Goal: Task Accomplishment & Management: Manage account settings

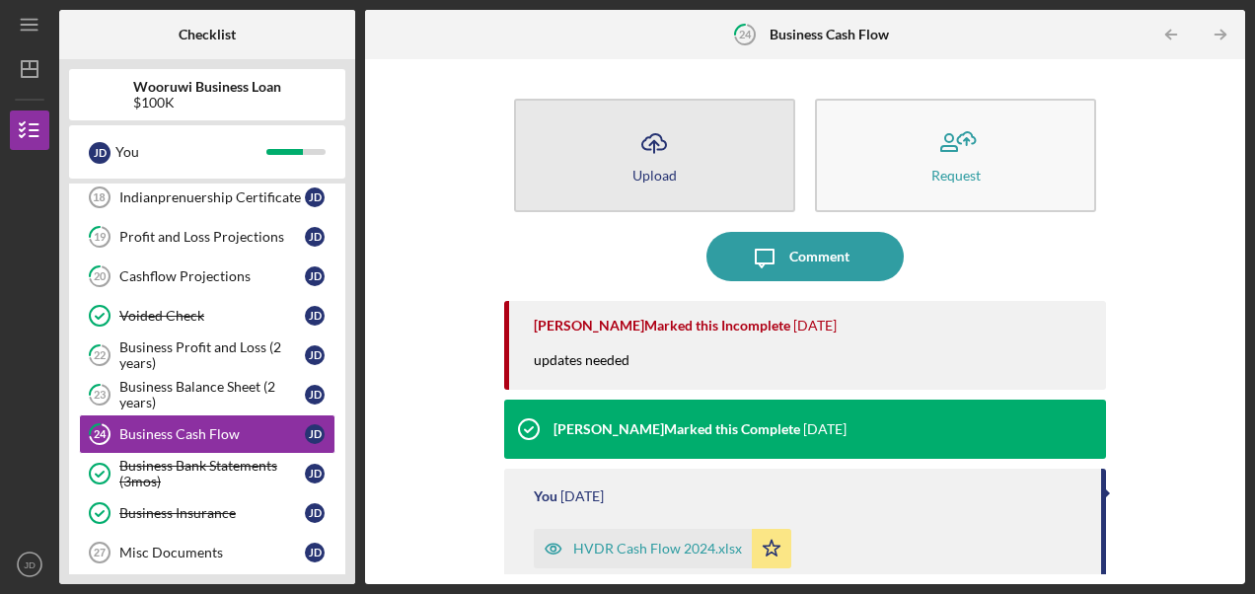
click at [647, 154] on icon "Icon/Upload" at bounding box center [653, 142] width 49 height 49
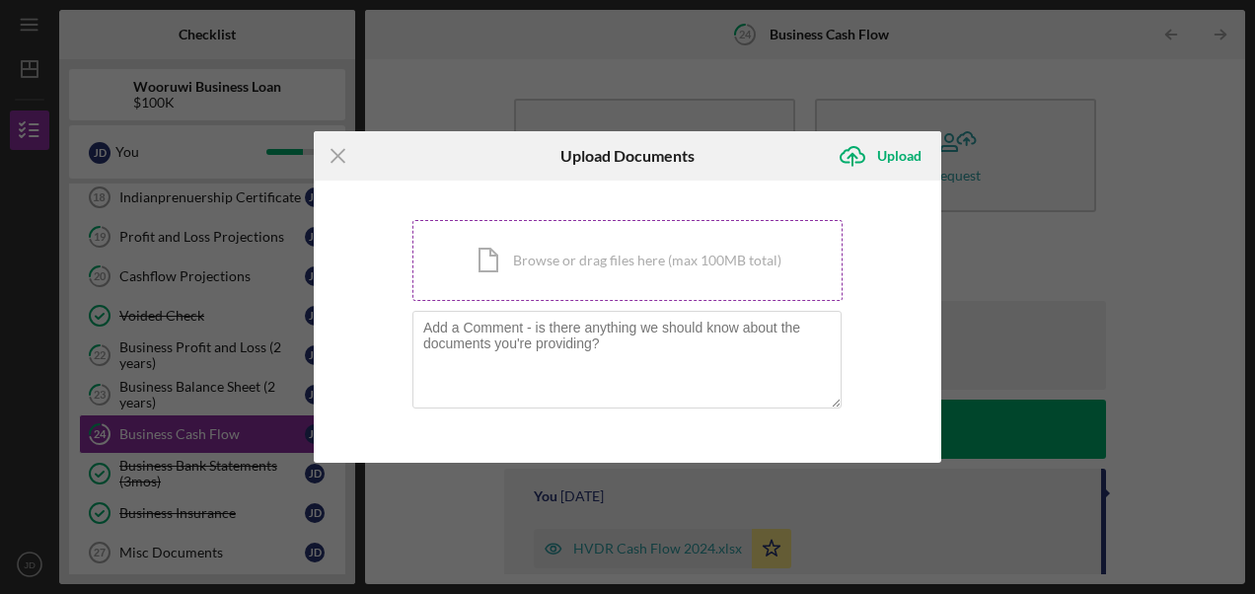
click at [575, 285] on div "Icon/Document Browse or drag files here (max 100MB total) Tap to choose files o…" at bounding box center [627, 260] width 430 height 81
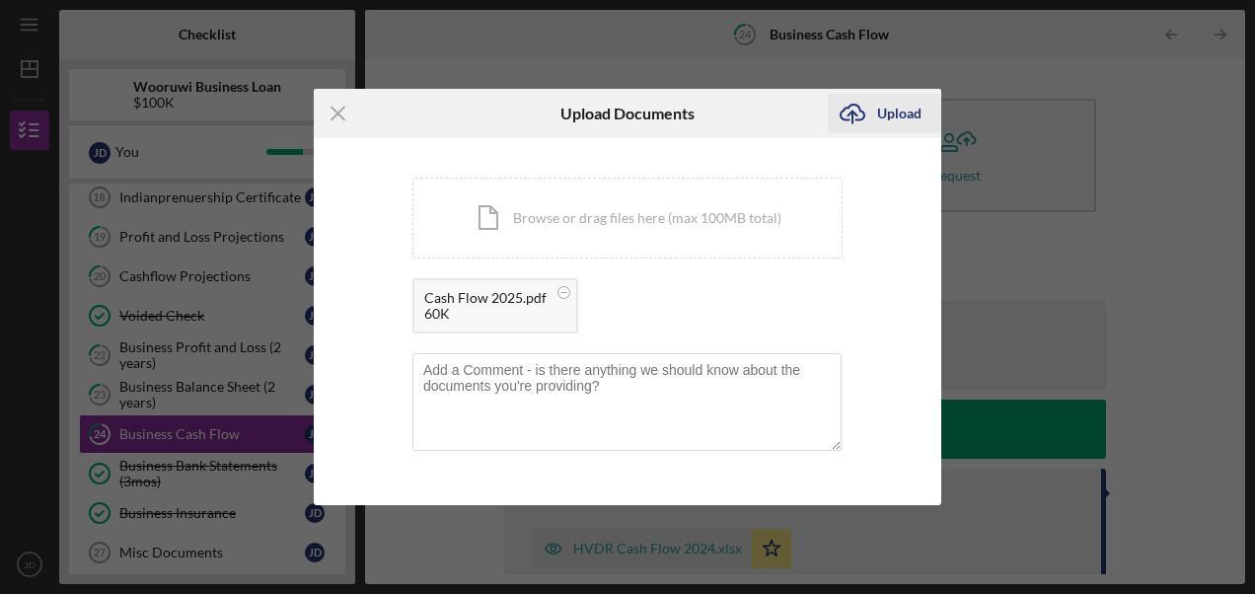
click at [893, 112] on div "Upload" at bounding box center [899, 113] width 44 height 39
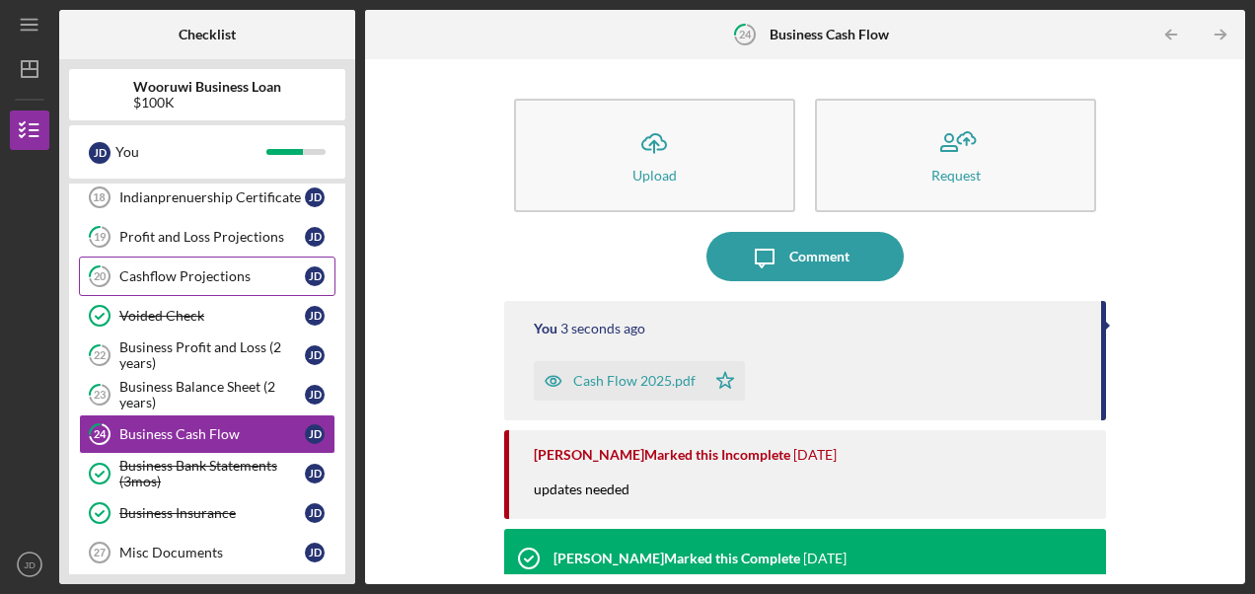
click at [187, 278] on div "Cashflow Projections" at bounding box center [211, 276] width 185 height 16
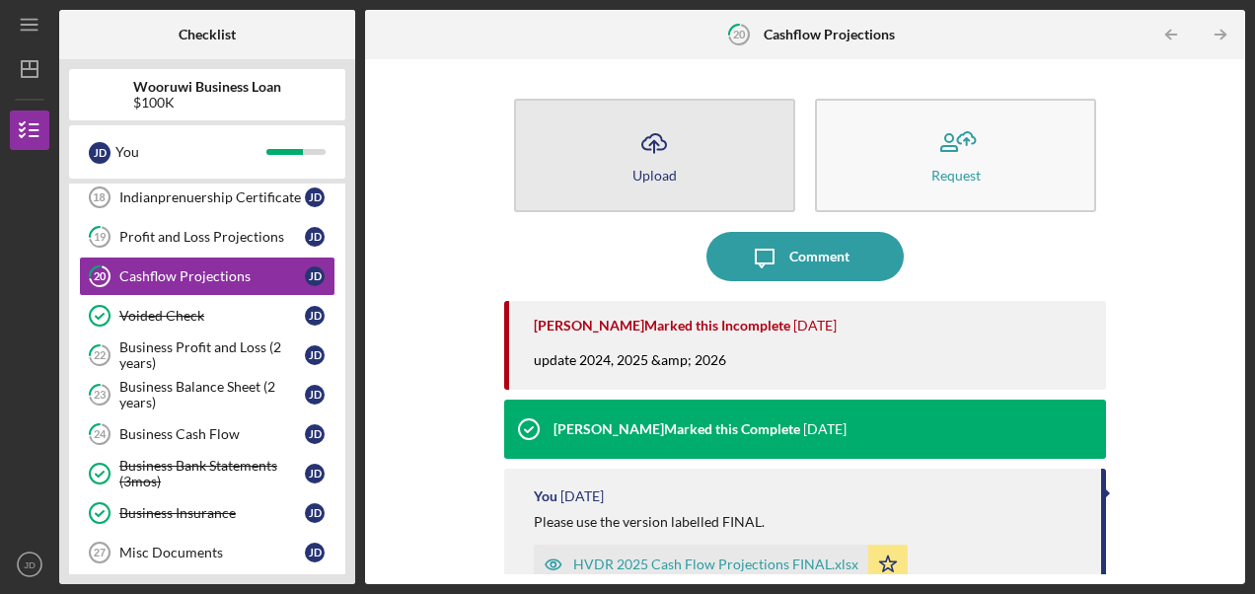
click at [630, 162] on icon "Icon/Upload" at bounding box center [653, 142] width 49 height 49
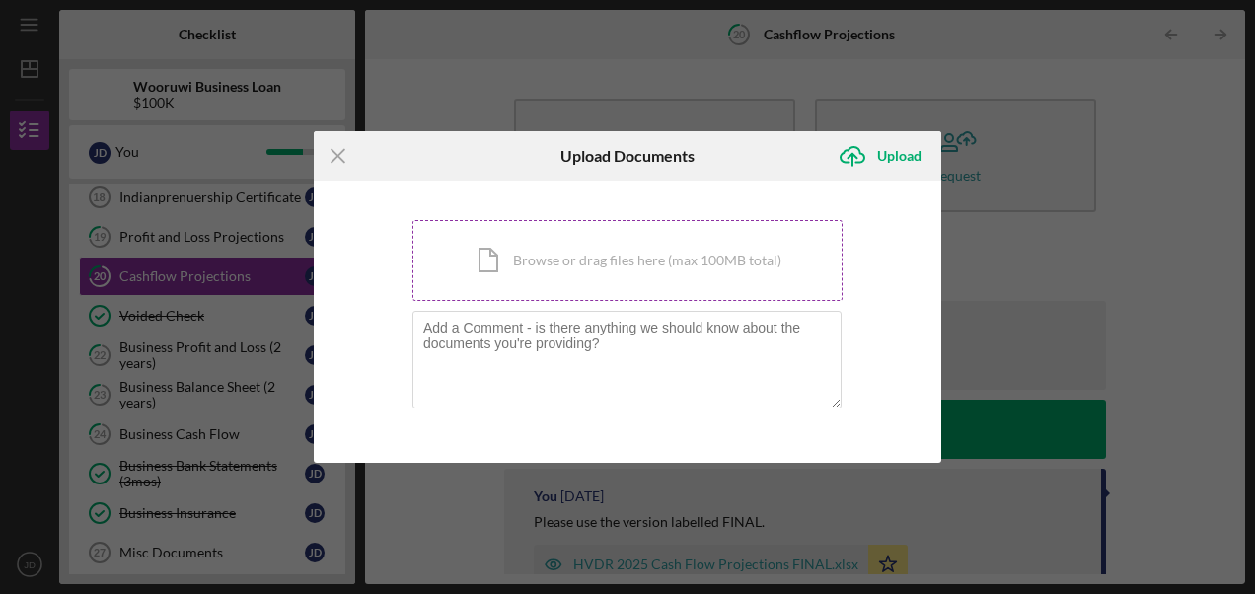
click at [594, 271] on div "Icon/Document Browse or drag files here (max 100MB total) Tap to choose files o…" at bounding box center [627, 260] width 430 height 81
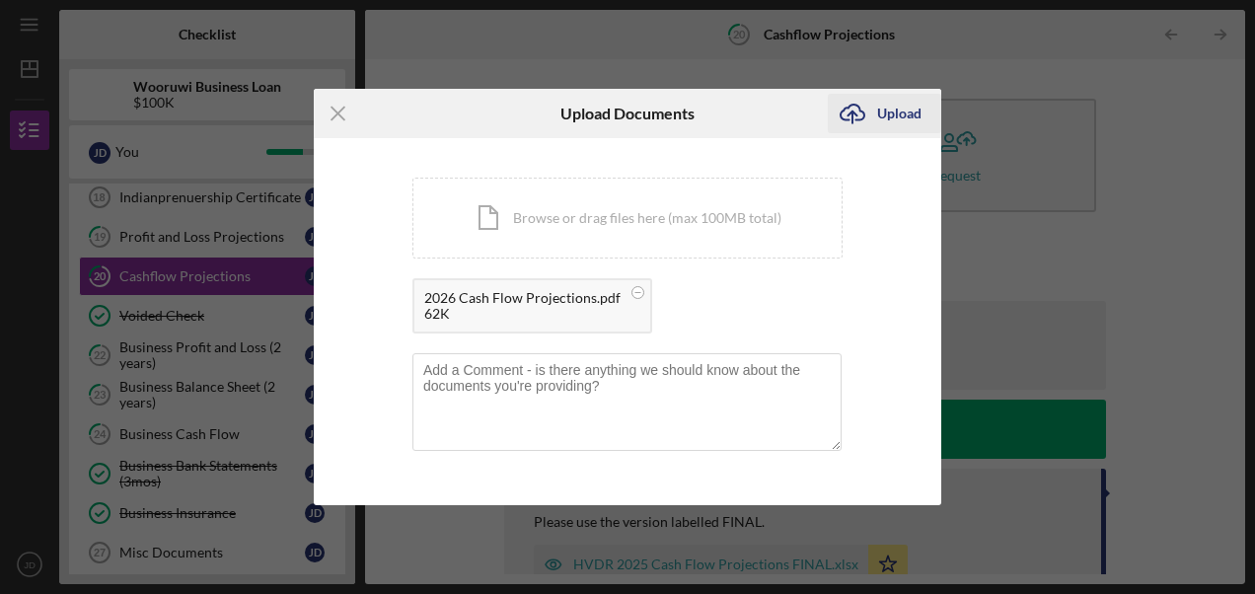
click at [893, 108] on div "Upload" at bounding box center [899, 113] width 44 height 39
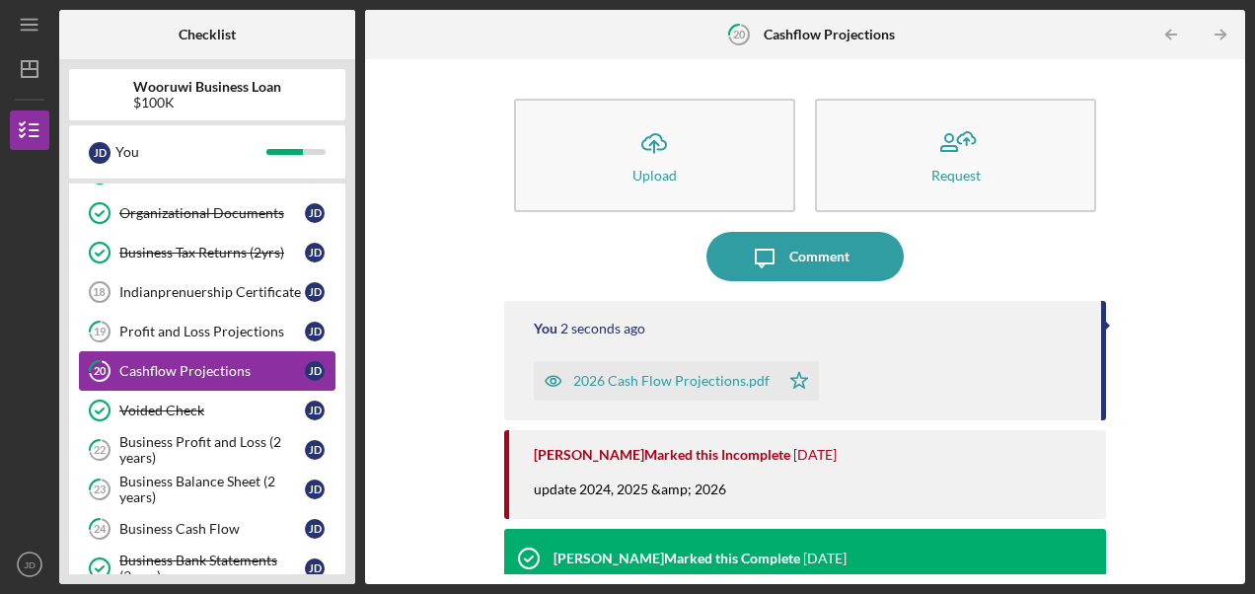
scroll to position [146, 0]
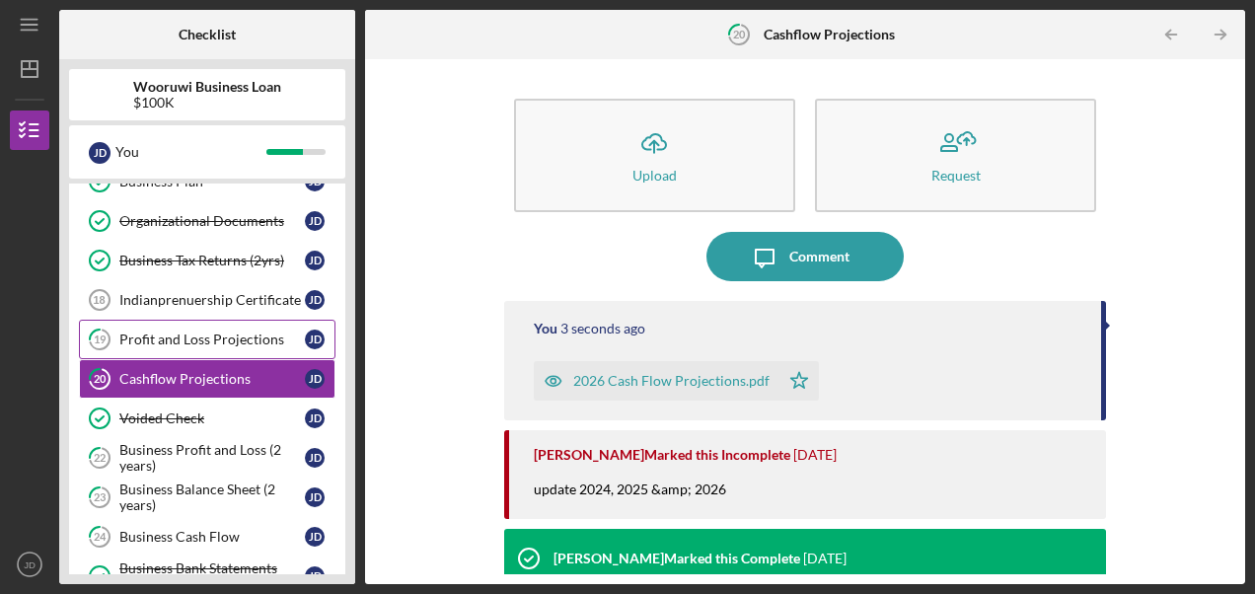
click at [221, 331] on div "Profit and Loss Projections" at bounding box center [211, 339] width 185 height 16
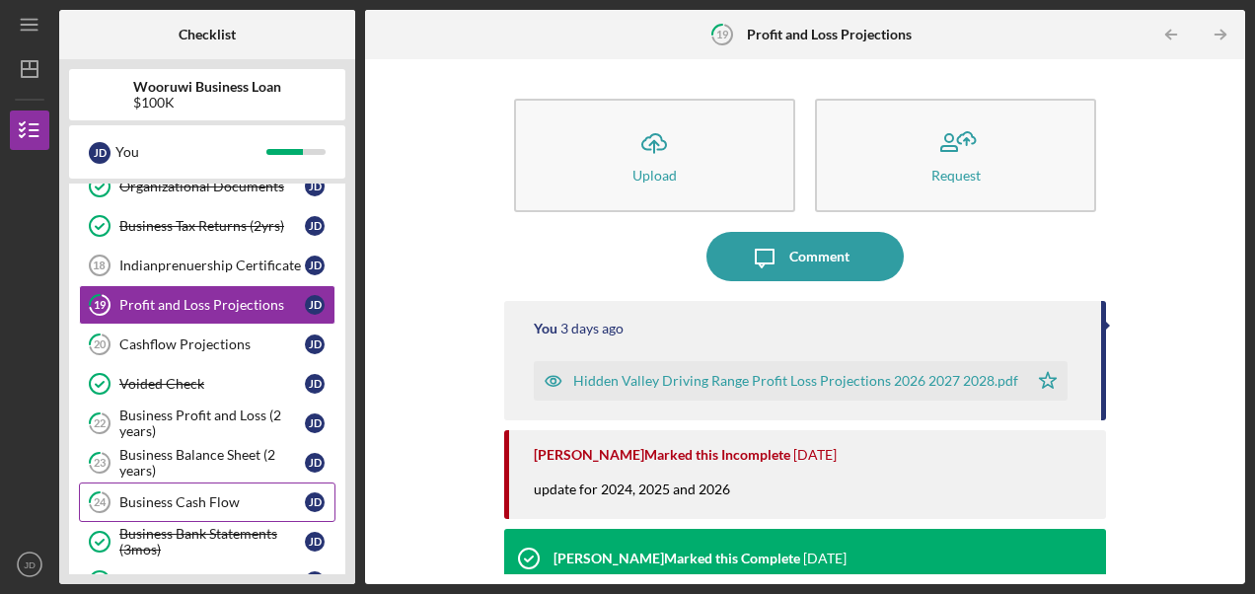
scroll to position [179, 0]
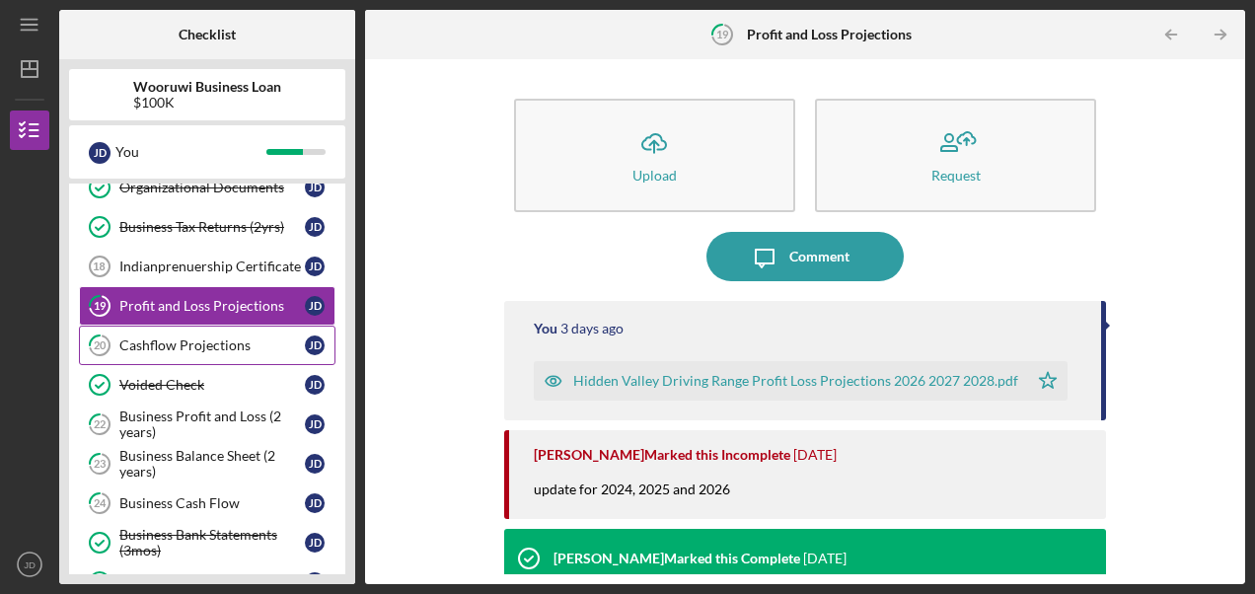
click at [228, 345] on div "Cashflow Projections" at bounding box center [211, 345] width 185 height 16
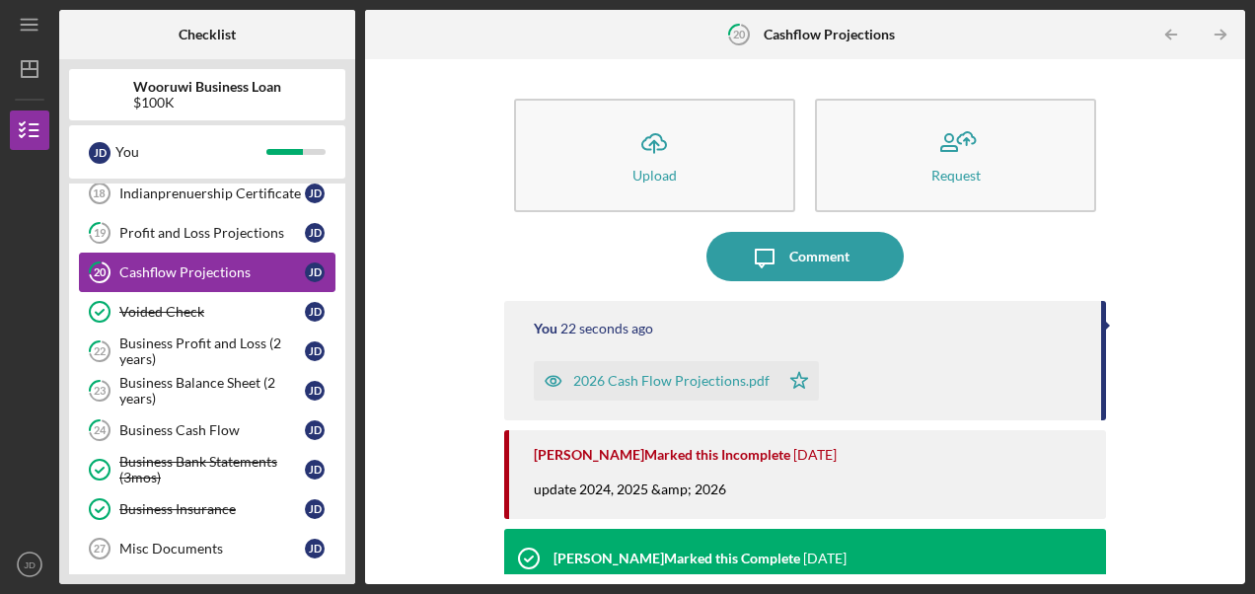
scroll to position [253, 0]
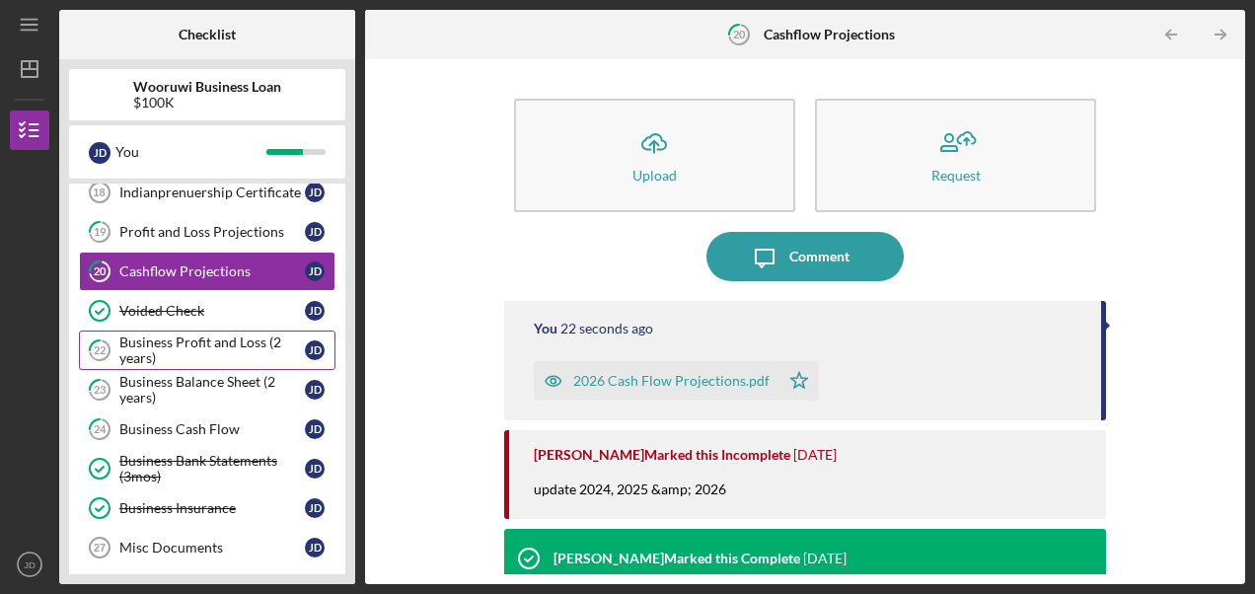
click at [220, 348] on div "Business Profit and Loss (2 years)" at bounding box center [211, 350] width 185 height 32
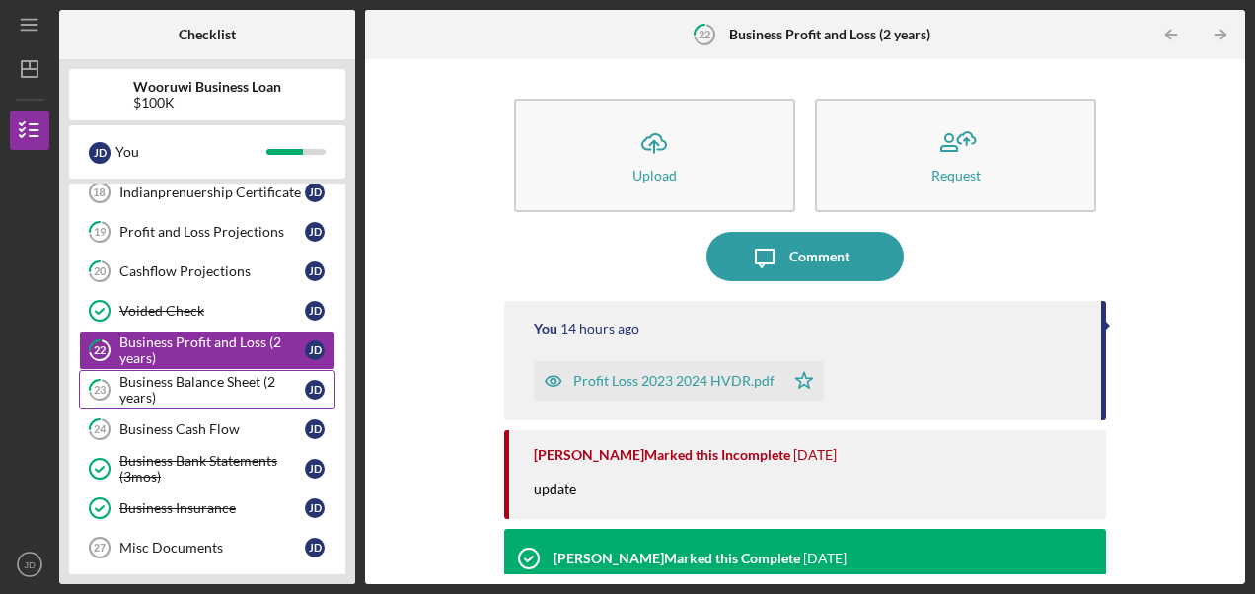
click at [215, 383] on div "Business Balance Sheet (2 years)" at bounding box center [211, 390] width 185 height 32
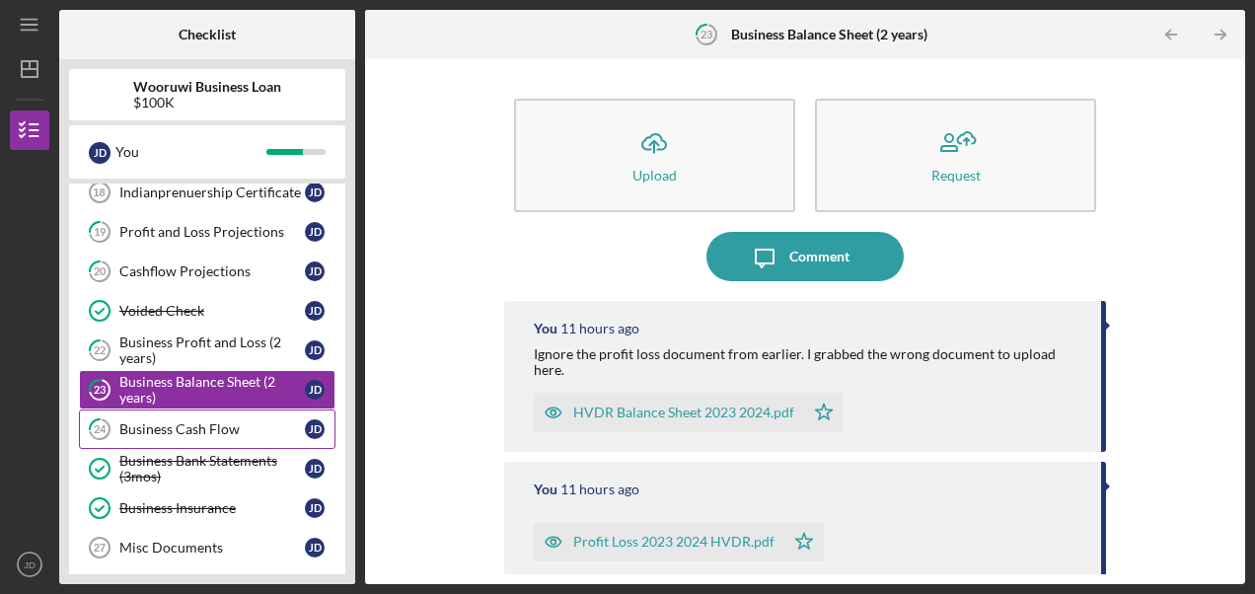
click at [211, 421] on div "Business Cash Flow" at bounding box center [211, 429] width 185 height 16
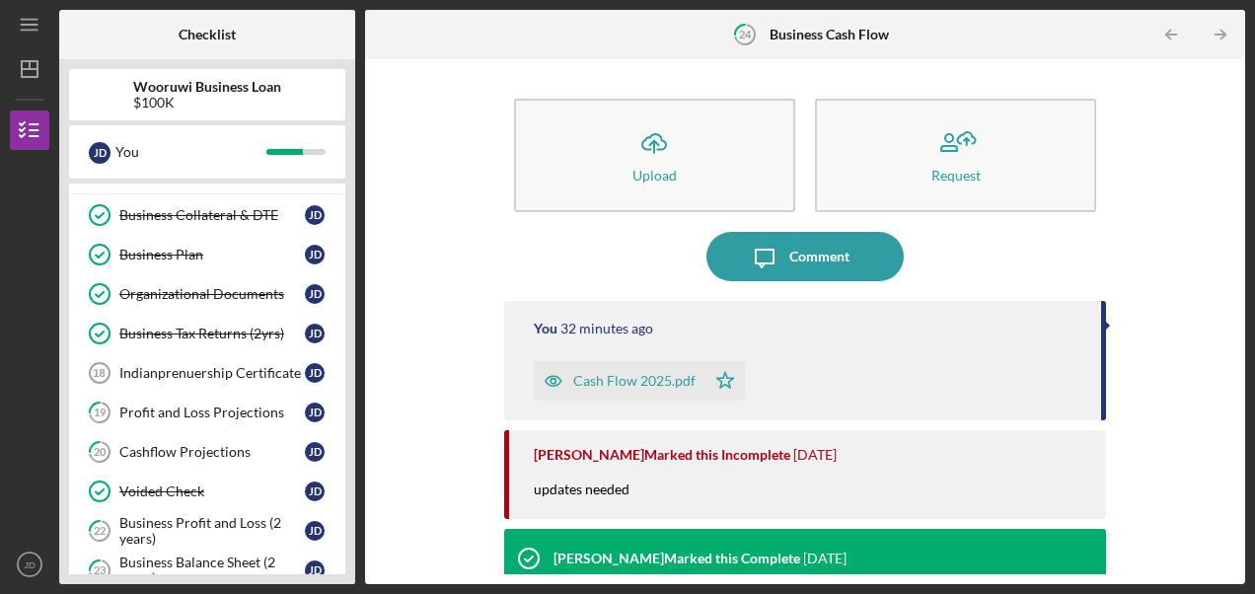
scroll to position [69, 0]
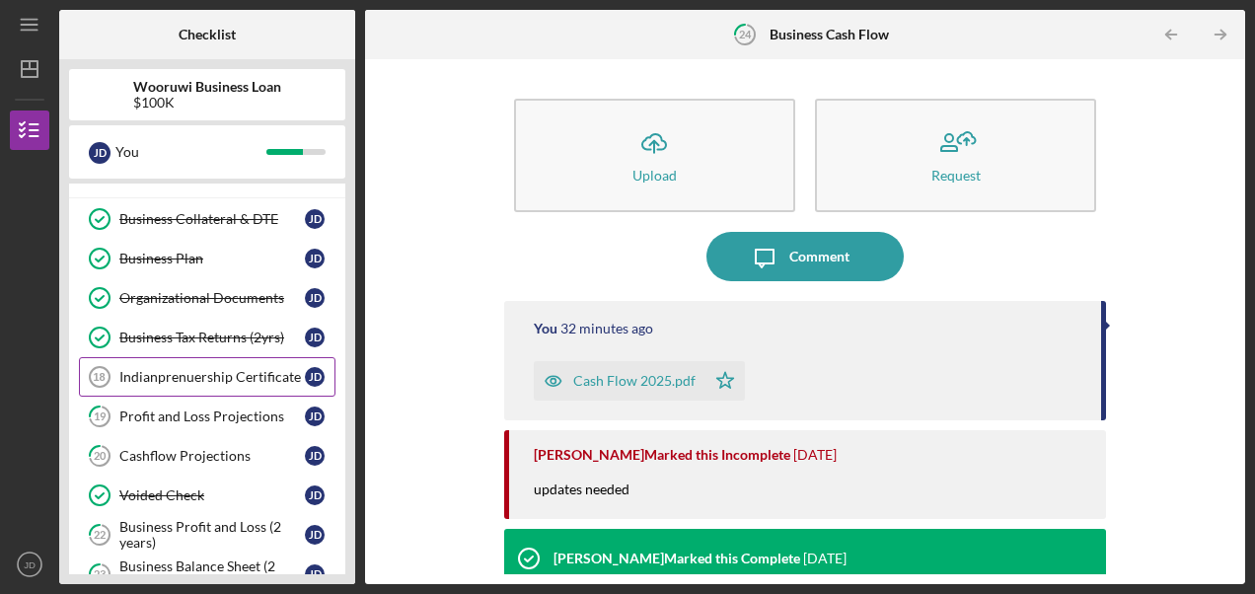
click at [208, 379] on div "Indianprenuership Certificate" at bounding box center [211, 377] width 185 height 16
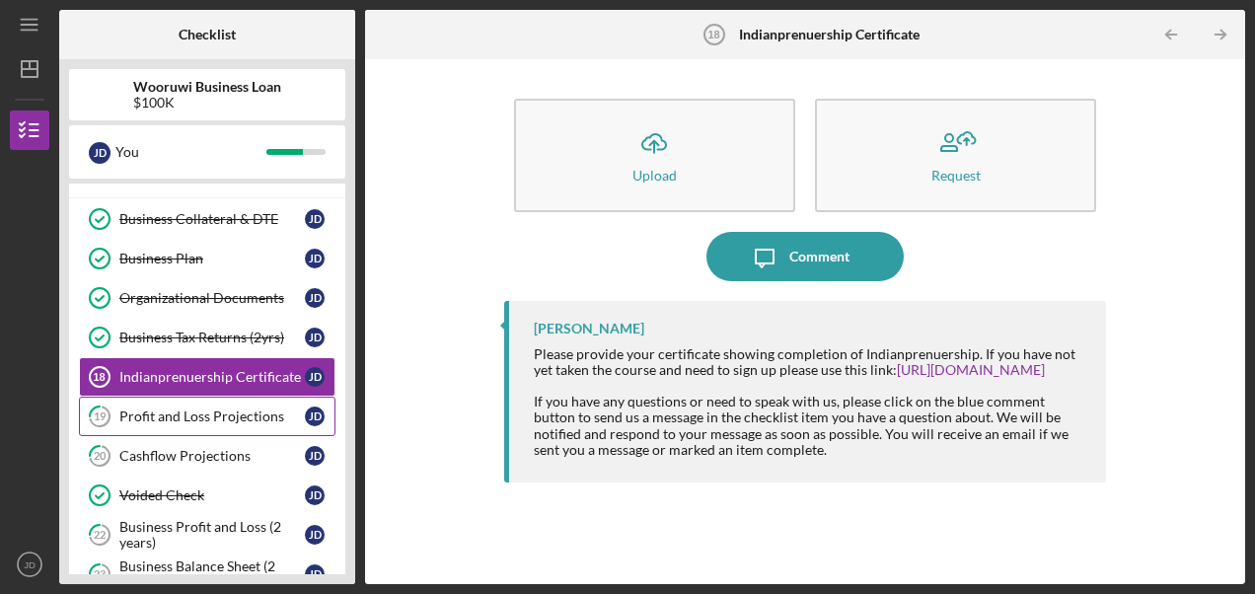
click at [205, 416] on div "Profit and Loss Projections" at bounding box center [211, 416] width 185 height 16
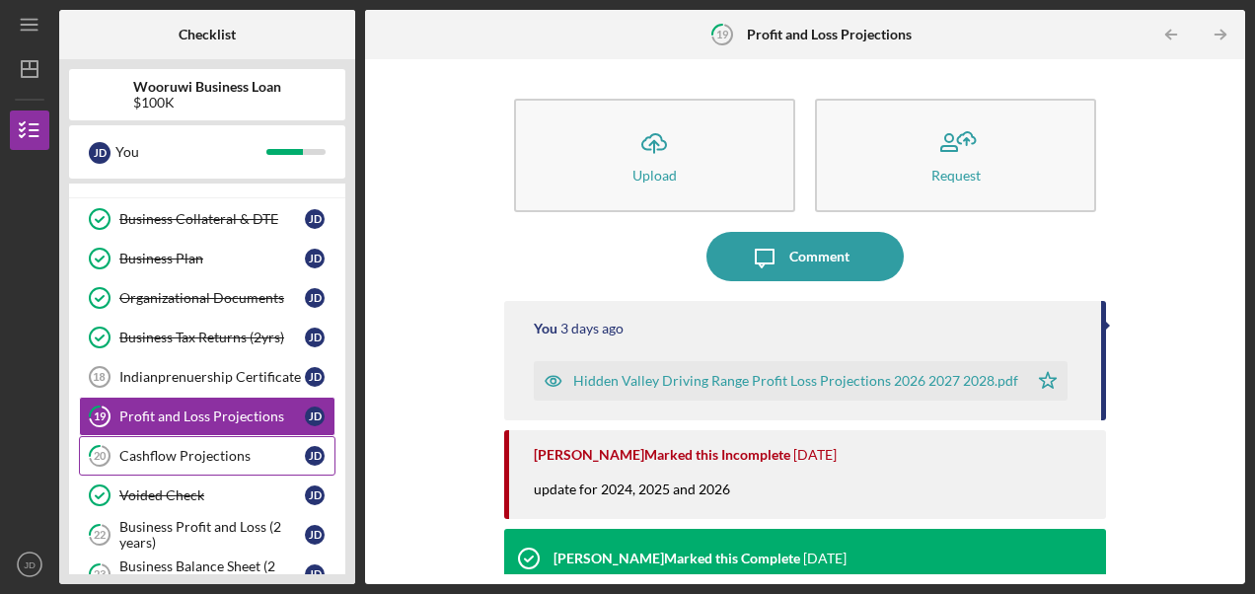
click at [207, 448] on div "Cashflow Projections" at bounding box center [211, 456] width 185 height 16
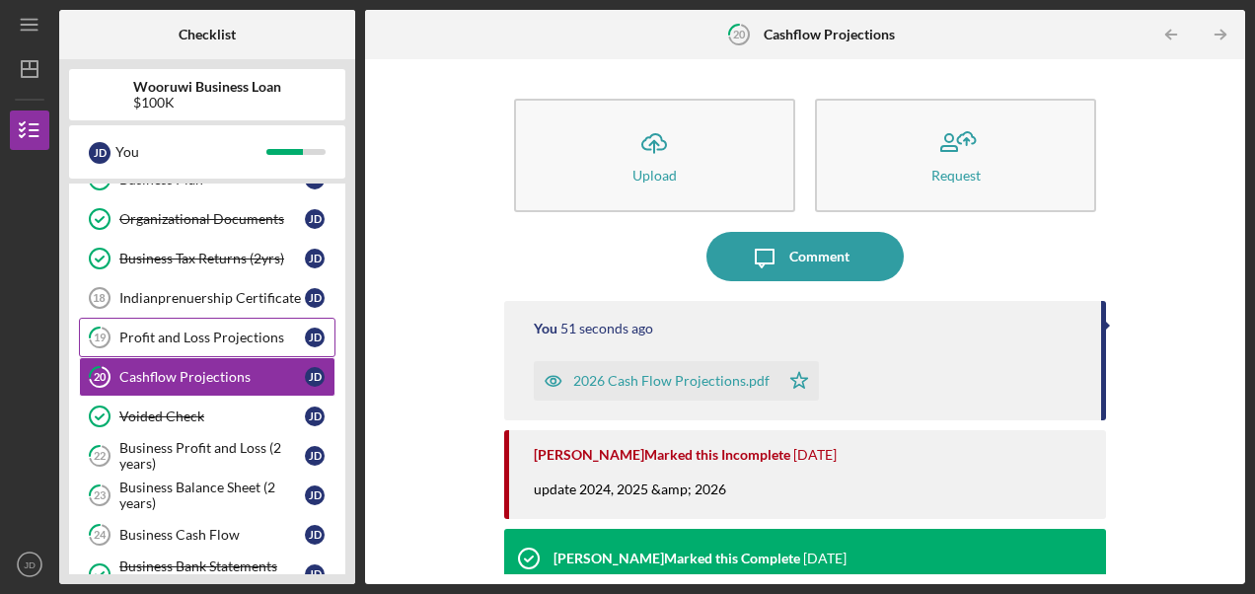
scroll to position [156, 0]
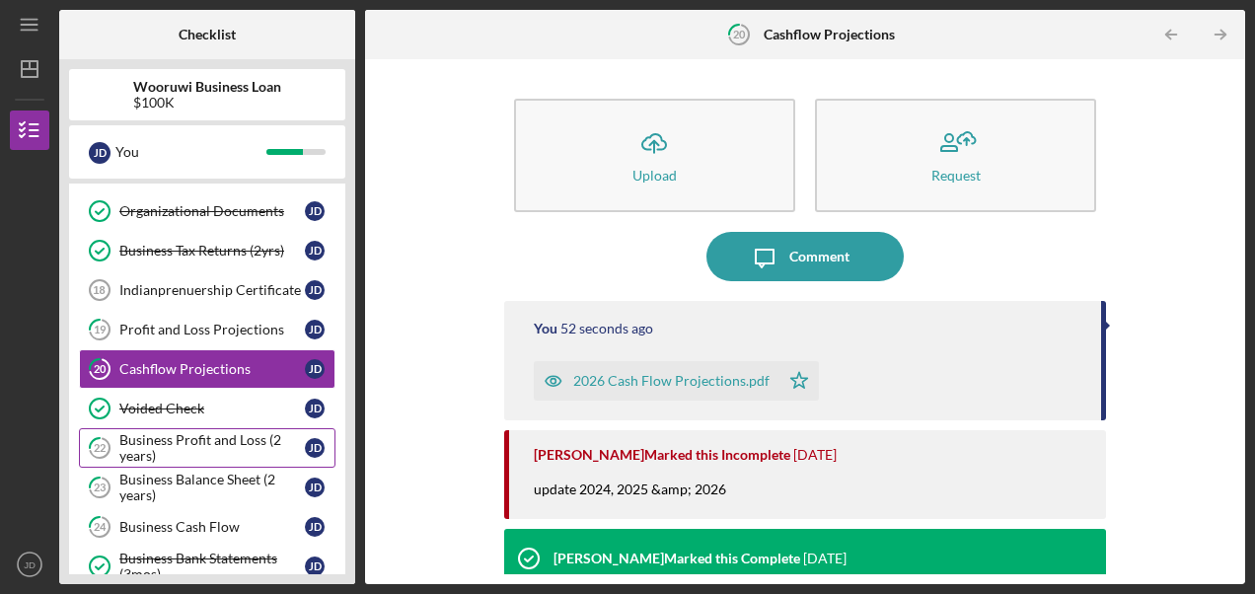
click at [212, 428] on link "22 Business Profit and Loss (2 years) [PERSON_NAME]" at bounding box center [207, 447] width 256 height 39
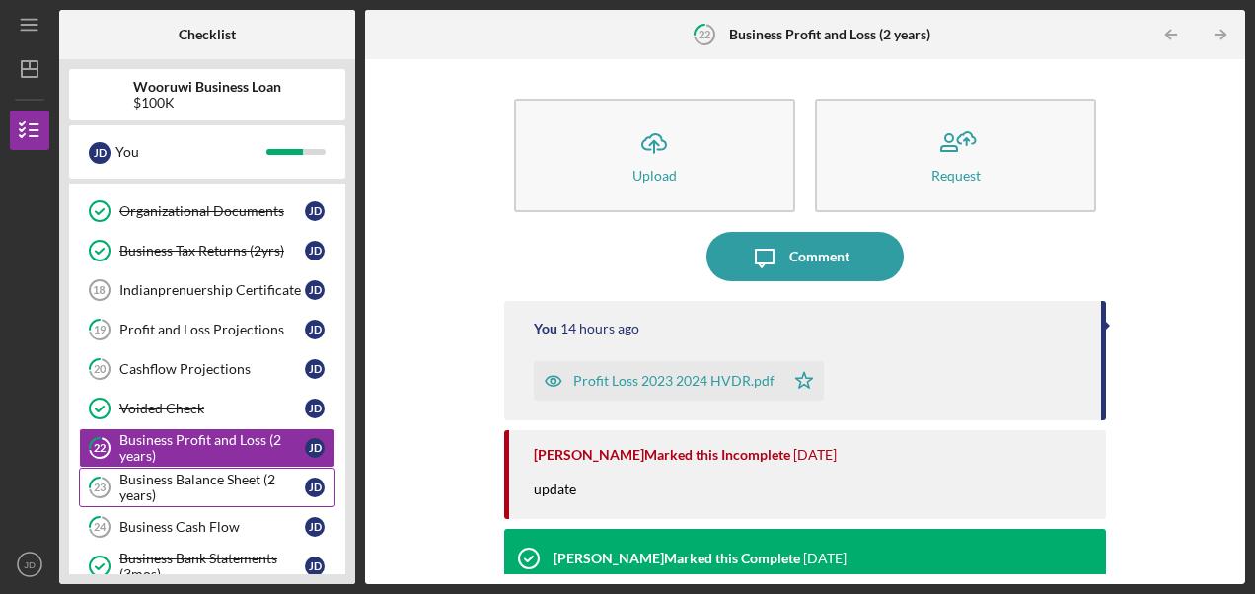
click at [216, 471] on div "Business Balance Sheet (2 years)" at bounding box center [211, 487] width 185 height 32
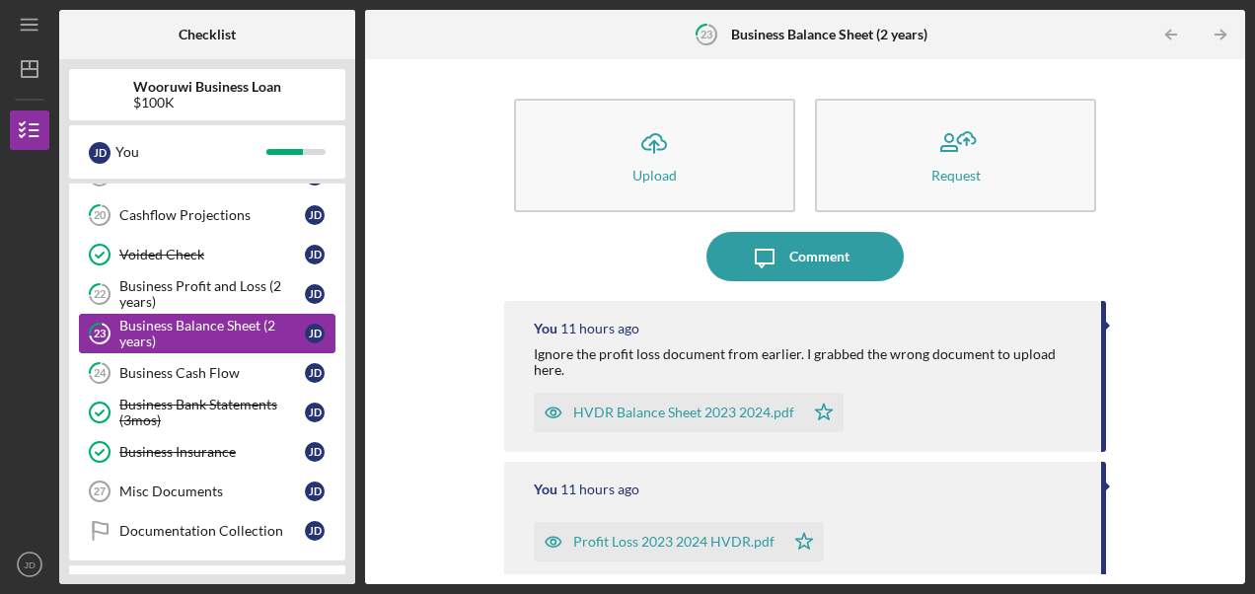
scroll to position [318, 0]
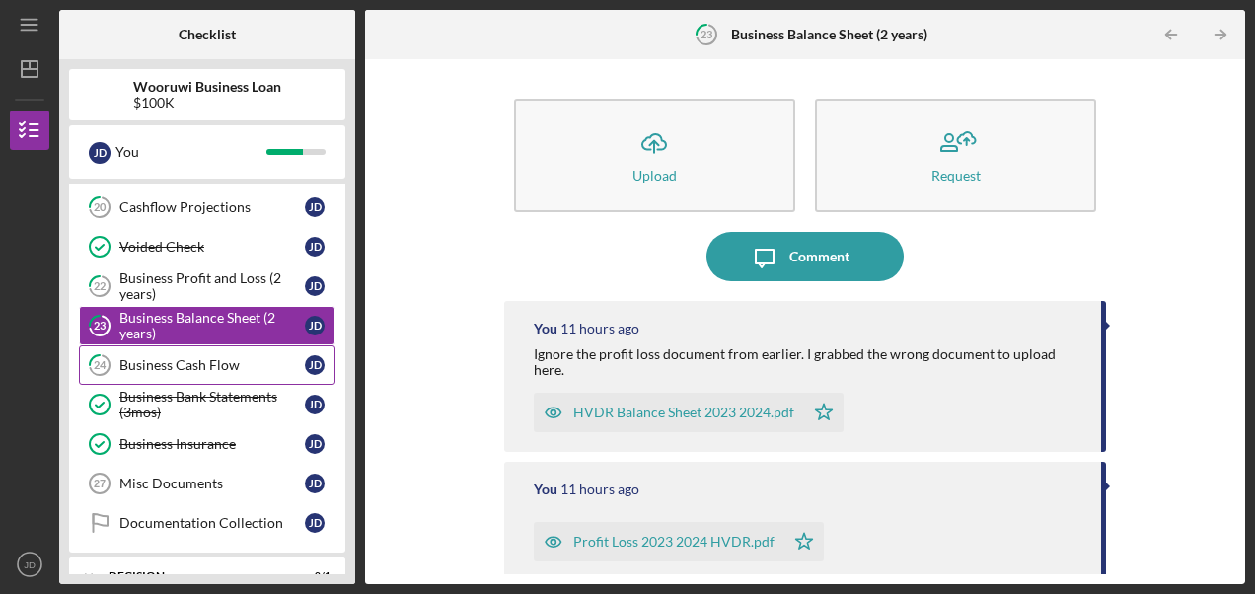
click at [200, 370] on link "24 Business Cash Flow [PERSON_NAME]" at bounding box center [207, 364] width 256 height 39
